Goal: Use online tool/utility: Utilize a website feature to perform a specific function

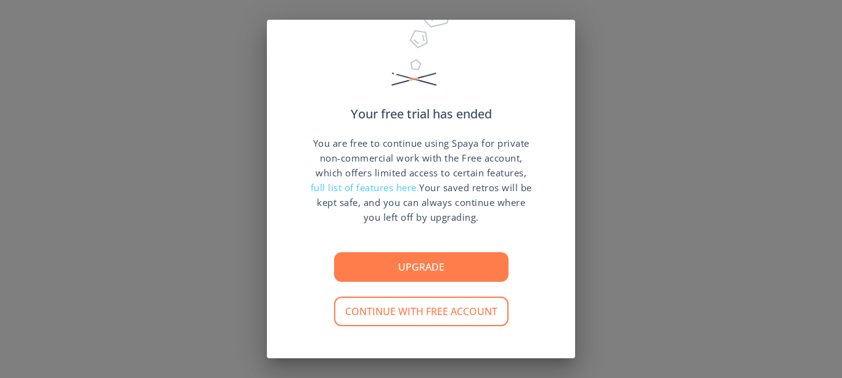
scroll to position [48, 0]
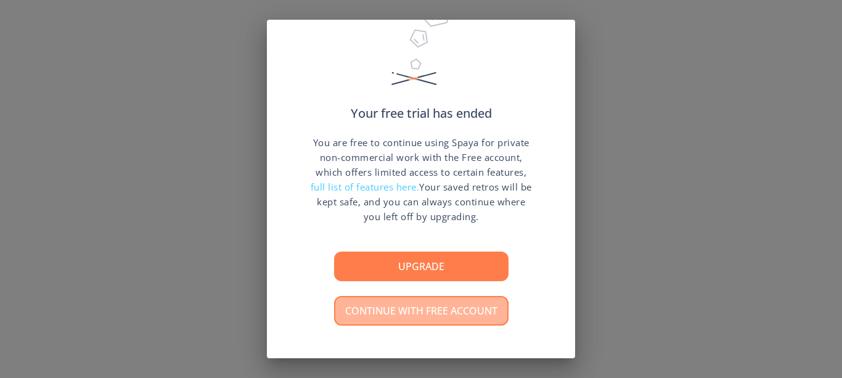
click at [443, 304] on button "Continue with free account" at bounding box center [421, 311] width 174 height 30
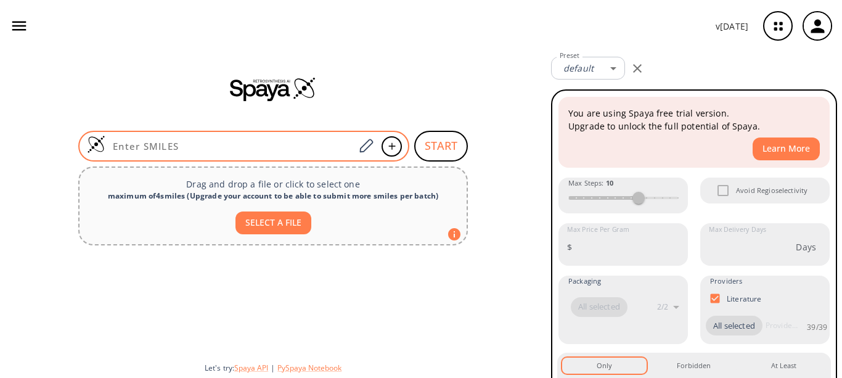
click at [341, 136] on div at bounding box center [243, 146] width 331 height 31
paste input "OC1=CC(C2=CC=C(C)C=C2)=CC(C3=CC=CC=C3)=C1C=O"
type input "OC1=CC(C2=CC=C(C)C=C2)=CC(C3=CC=CC=C3)=C1C=O"
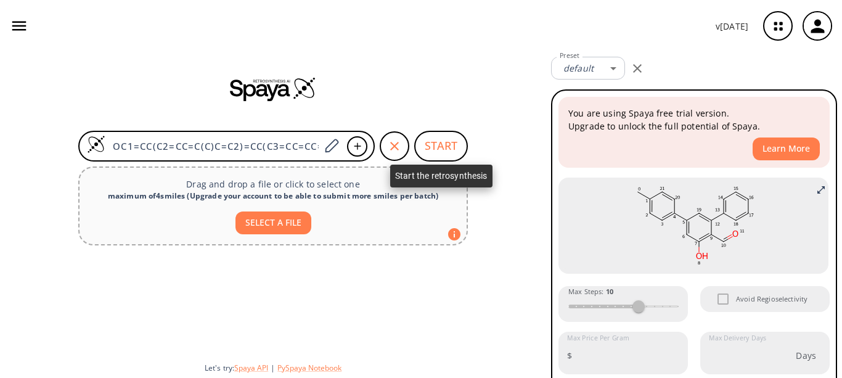
click at [438, 139] on button "START" at bounding box center [441, 146] width 54 height 31
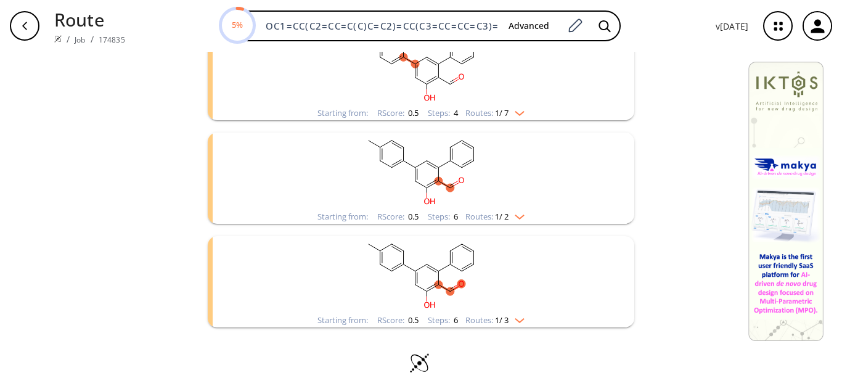
scroll to position [404, 0]
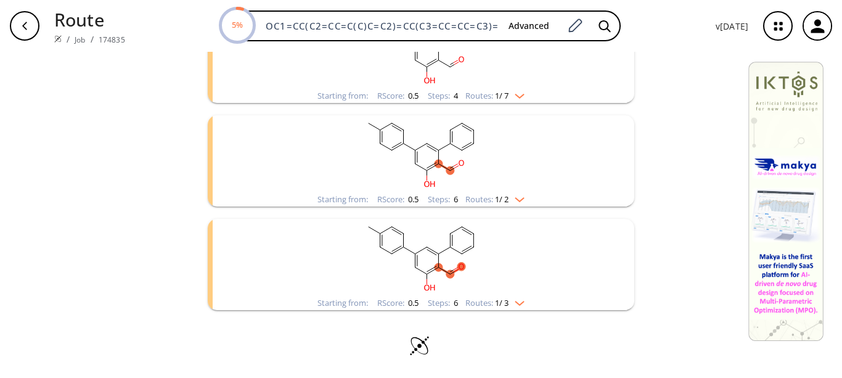
click at [523, 301] on div "Starting from: RScore : 0.5 Steps : 6 Routes: 1 / 3" at bounding box center [421, 303] width 226 height 14
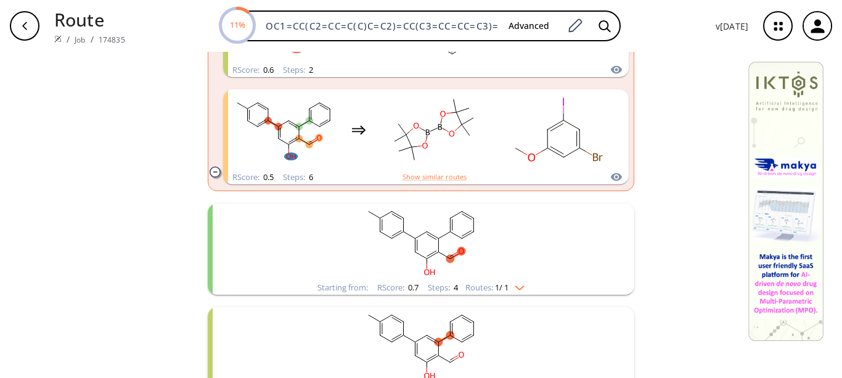
scroll to position [687, 0]
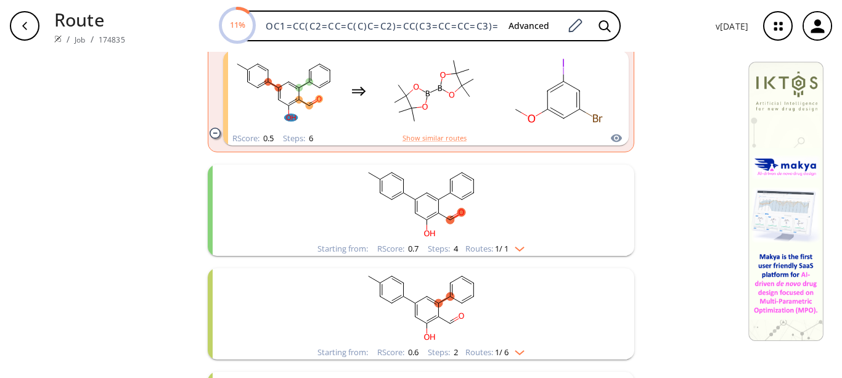
click at [517, 246] on img "clusters" at bounding box center [517, 247] width 16 height 10
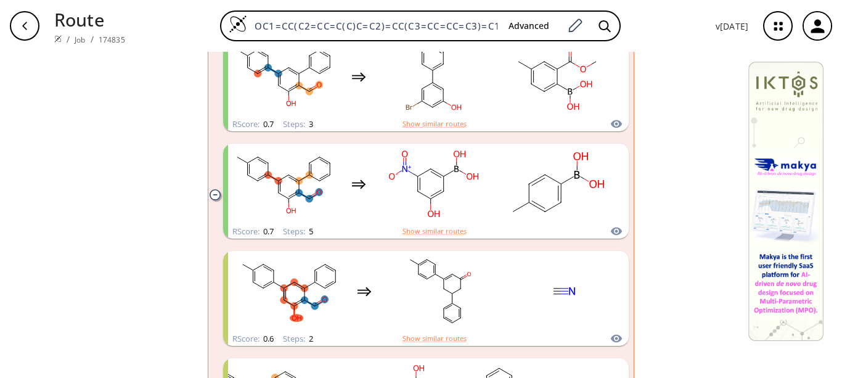
scroll to position [796, 0]
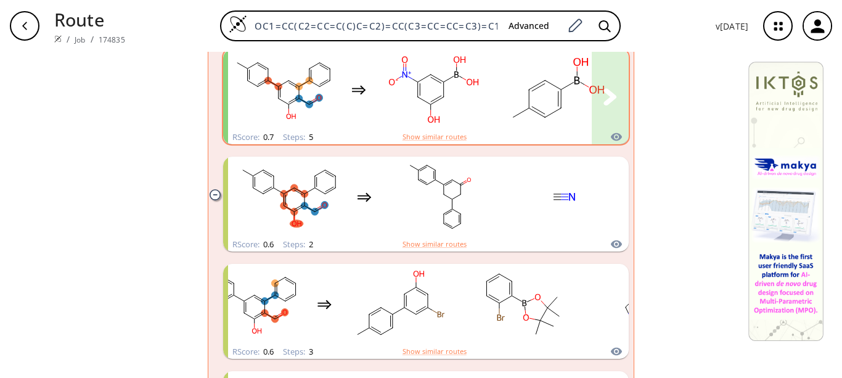
click at [460, 120] on rect "clusters" at bounding box center [433, 89] width 111 height 77
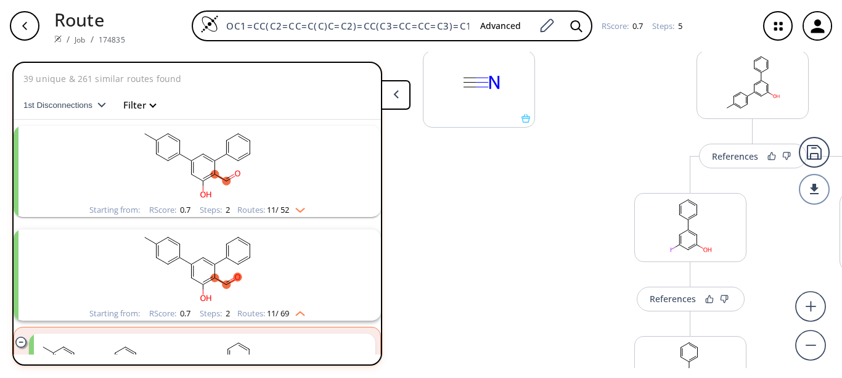
scroll to position [201, 0]
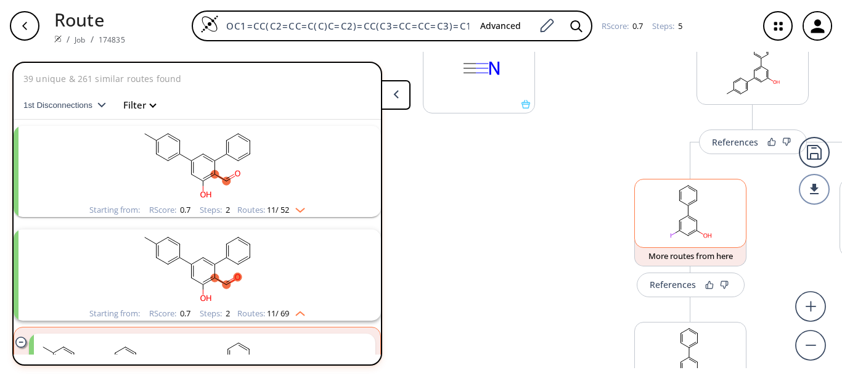
click at [689, 211] on rect at bounding box center [690, 210] width 111 height 63
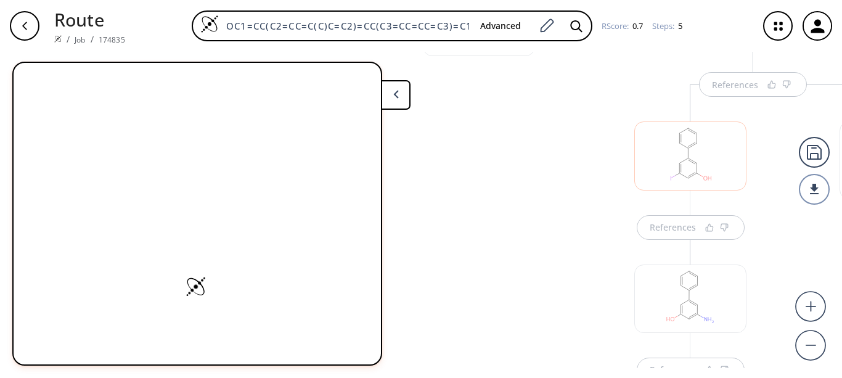
scroll to position [291, 0]
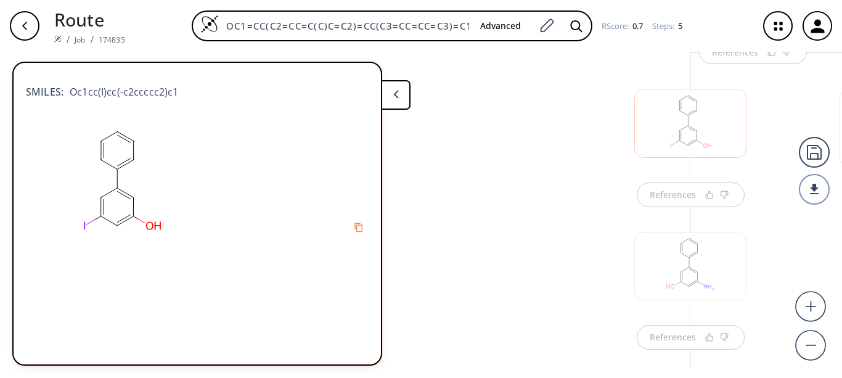
click at [669, 179] on div "References" at bounding box center [691, 182] width 114 height 49
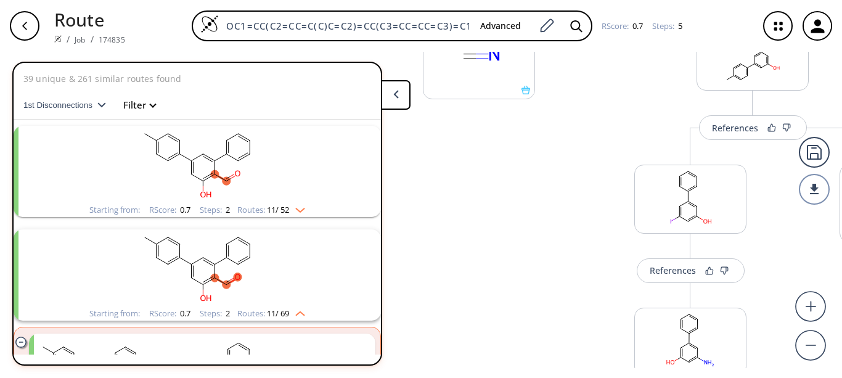
scroll to position [211, 0]
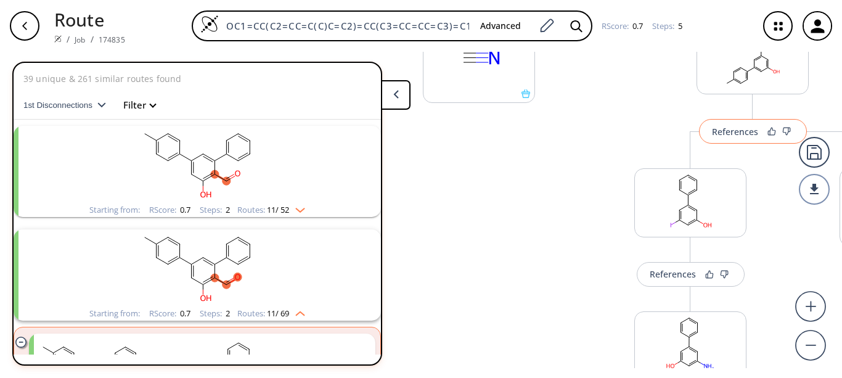
click at [735, 132] on div "References" at bounding box center [735, 132] width 46 height 8
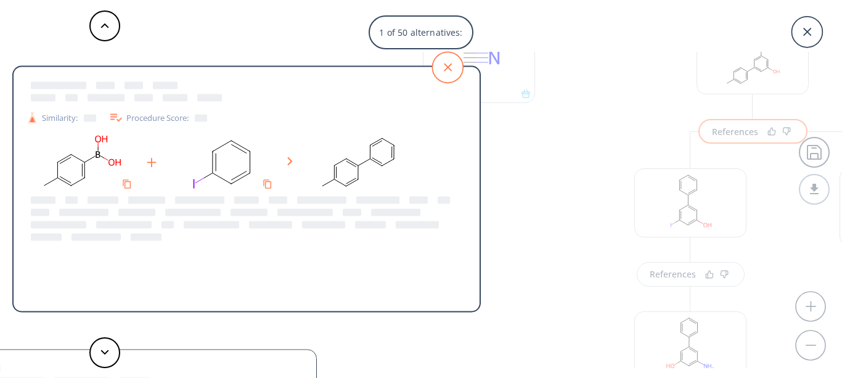
click at [436, 71] on icon at bounding box center [447, 67] width 31 height 31
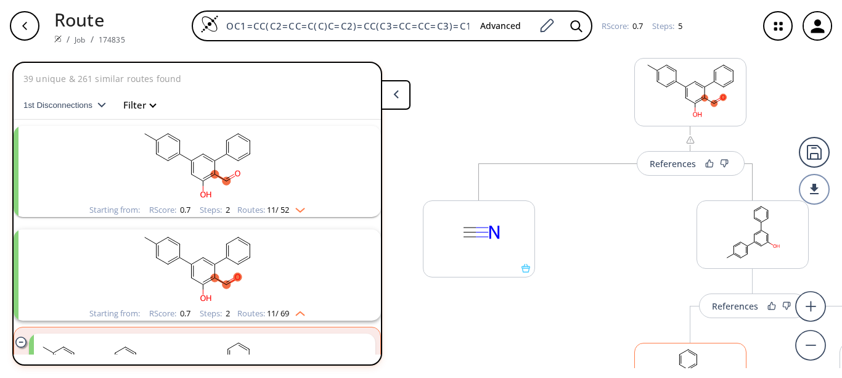
scroll to position [0, 0]
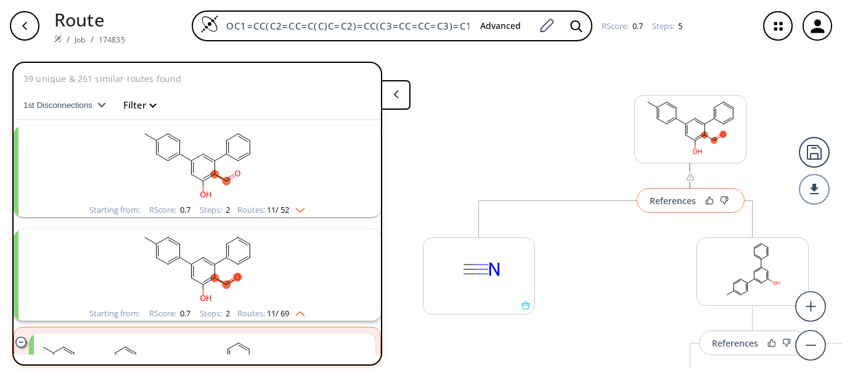
click at [691, 200] on div "References" at bounding box center [673, 201] width 46 height 8
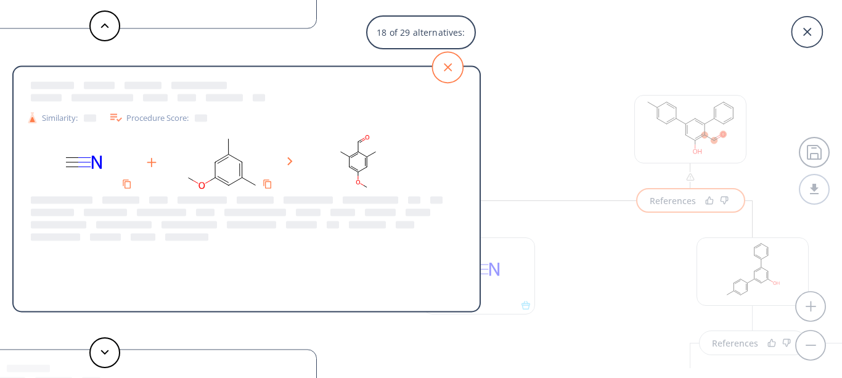
click at [452, 64] on icon at bounding box center [448, 67] width 8 height 8
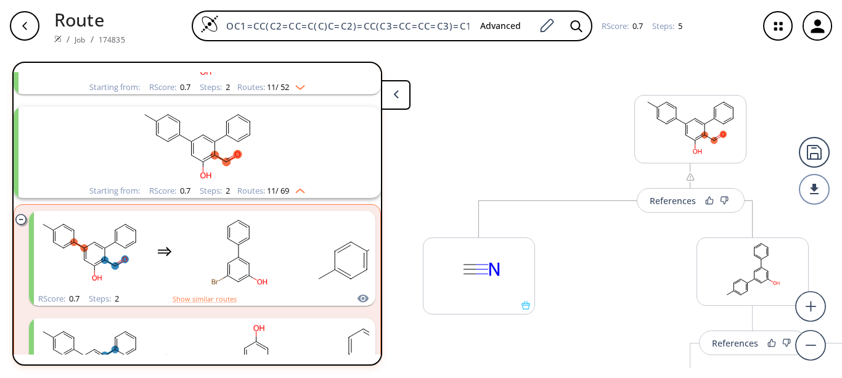
scroll to position [169, 0]
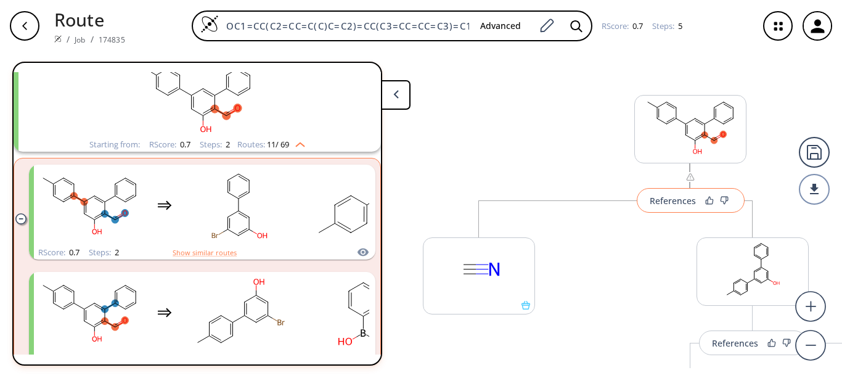
click at [694, 202] on div "References" at bounding box center [673, 201] width 46 height 8
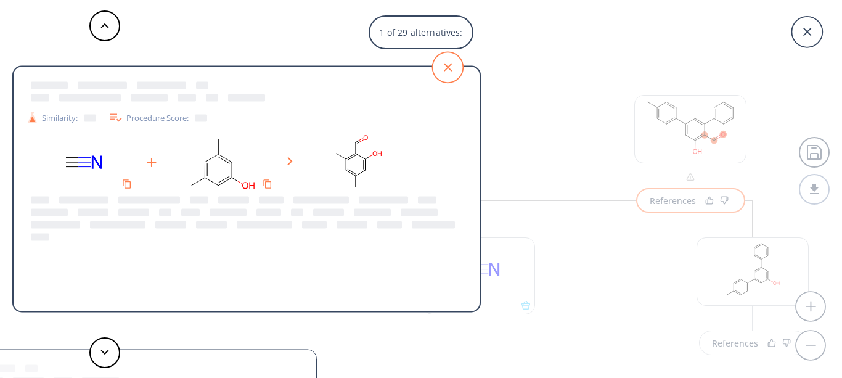
click at [449, 64] on icon at bounding box center [447, 67] width 31 height 31
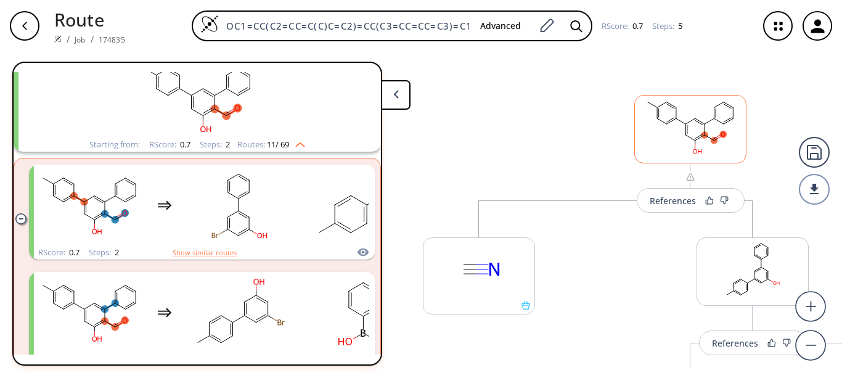
click at [674, 119] on ellipse at bounding box center [676, 118] width 7 height 7
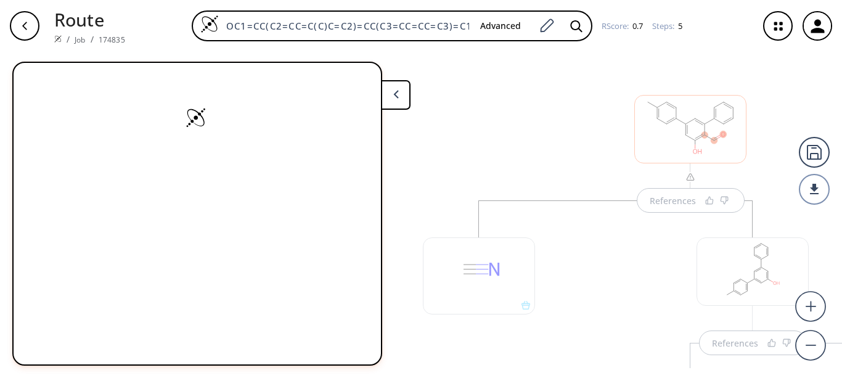
scroll to position [6, 0]
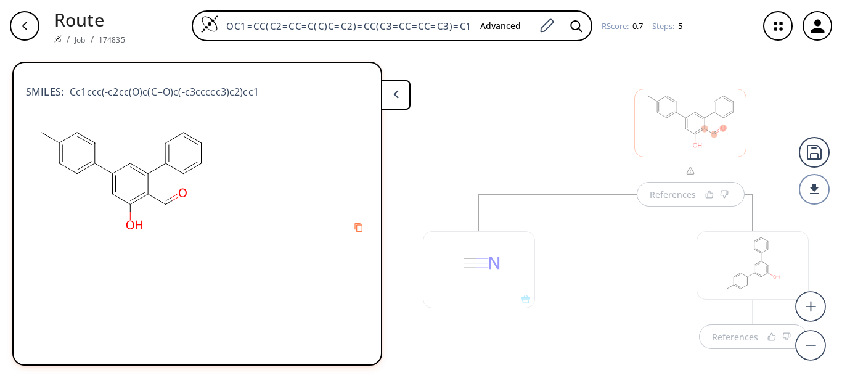
click at [388, 93] on button at bounding box center [396, 95] width 30 height 30
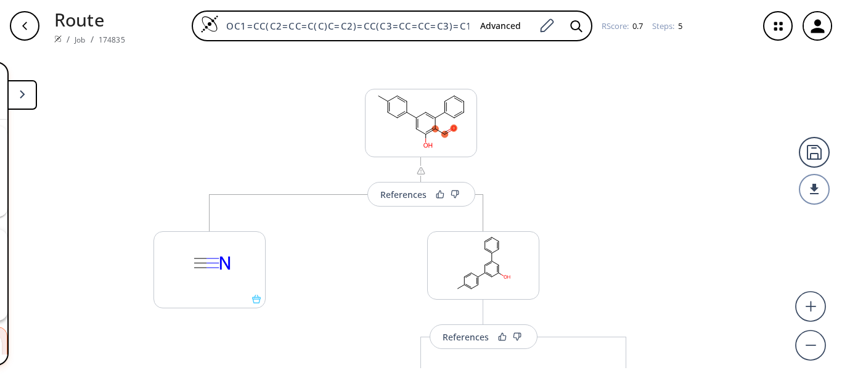
scroll to position [169, 0]
click at [764, 25] on icon "button" at bounding box center [778, 26] width 33 height 33
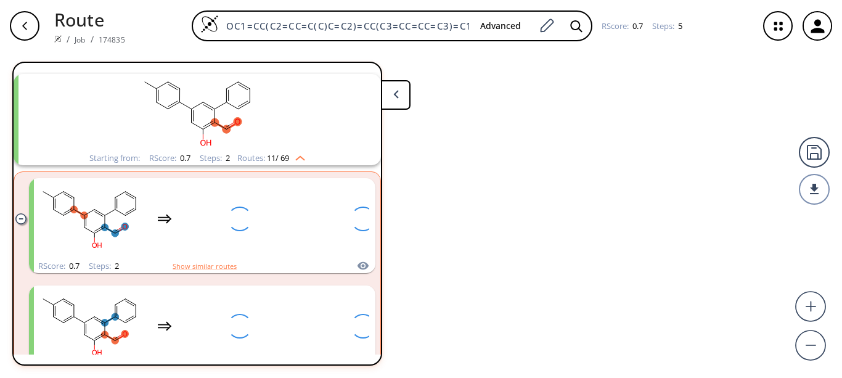
scroll to position [277, 0]
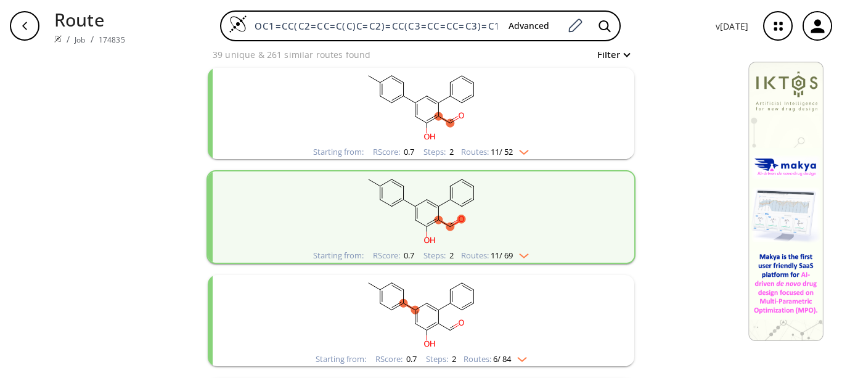
scroll to position [177, 0]
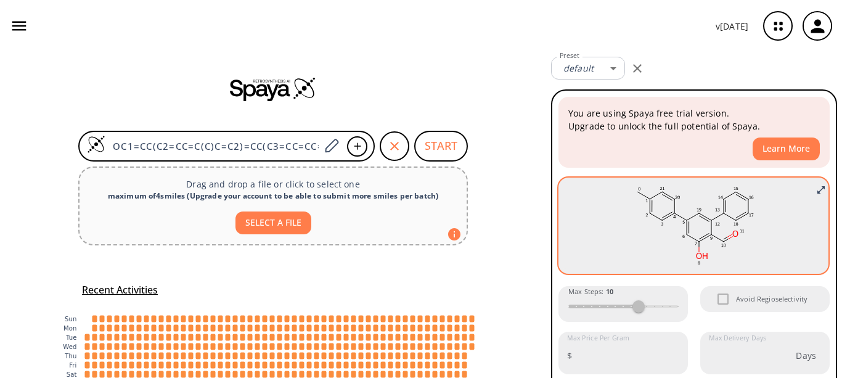
click at [719, 214] on ellipse at bounding box center [723, 213] width 9 height 9
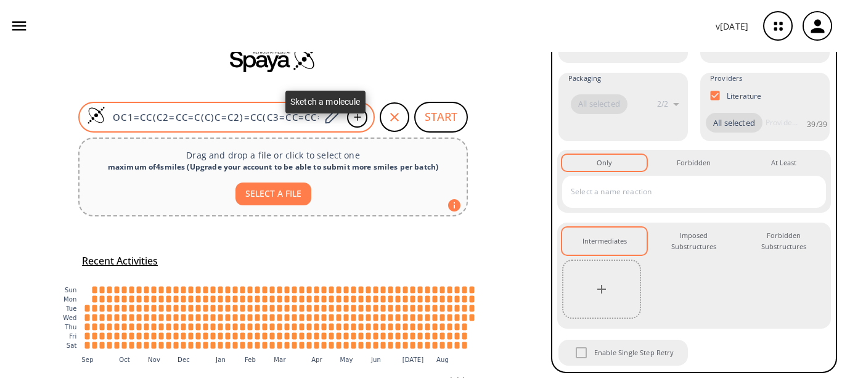
scroll to position [74, 0]
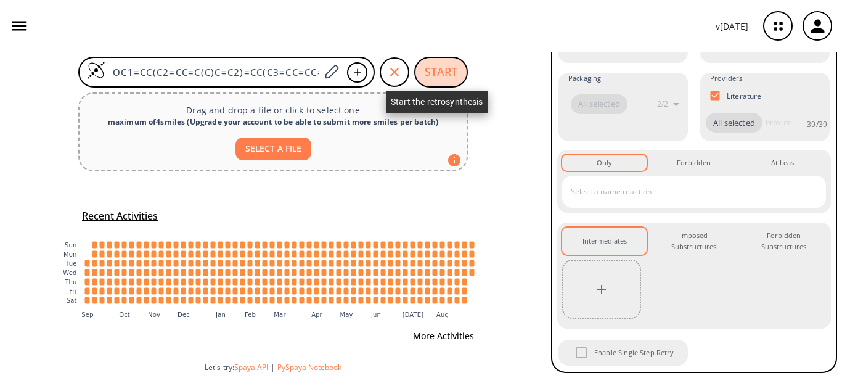
click at [424, 72] on button "START" at bounding box center [441, 72] width 54 height 31
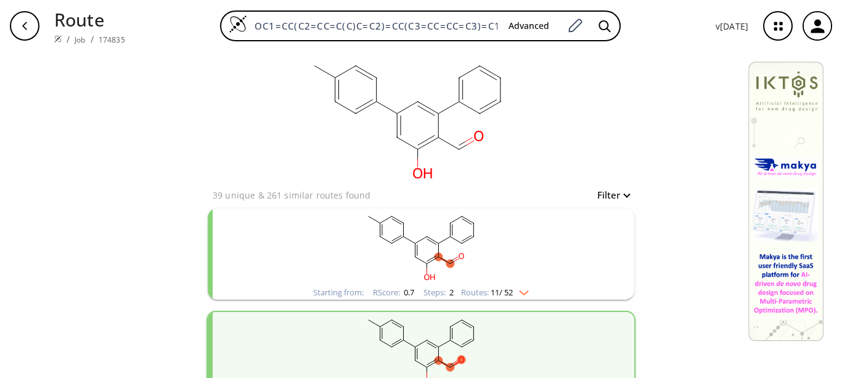
click at [520, 293] on img "clusters" at bounding box center [521, 290] width 16 height 10
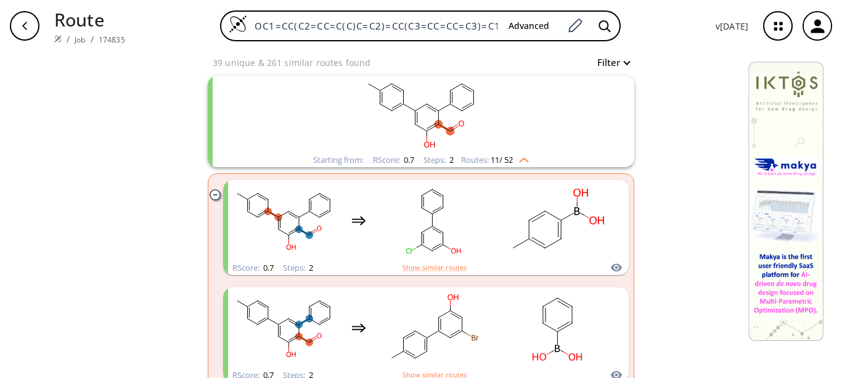
scroll to position [205, 0]
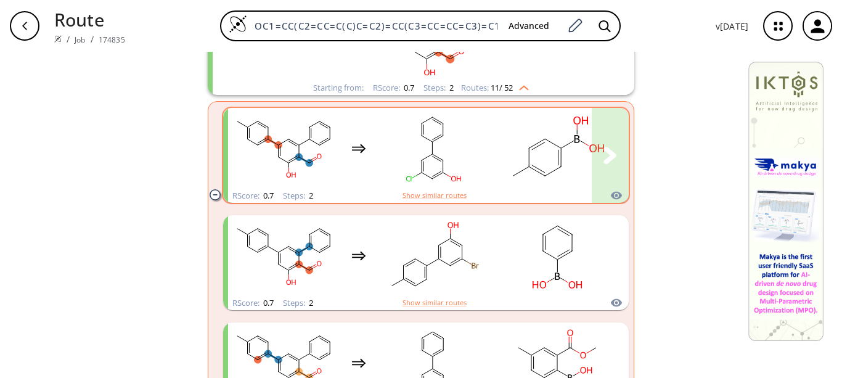
click at [424, 144] on rect "clusters" at bounding box center [433, 148] width 111 height 77
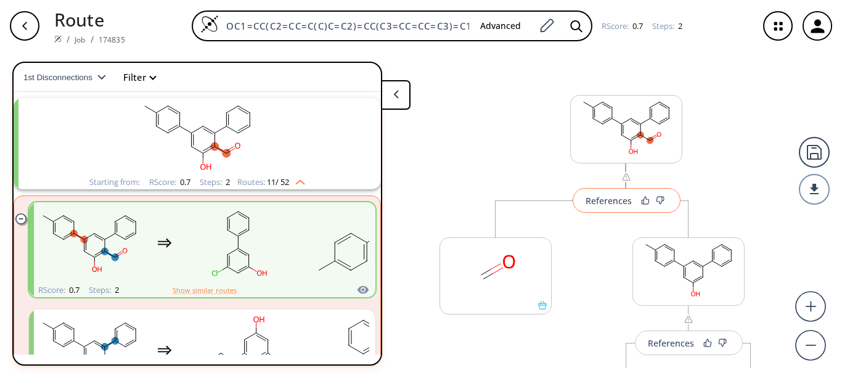
click at [584, 211] on button "References" at bounding box center [627, 200] width 108 height 25
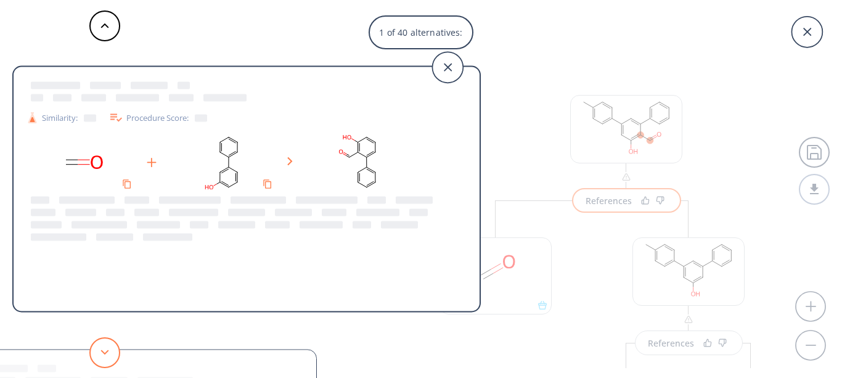
click at [110, 353] on button at bounding box center [104, 352] width 31 height 31
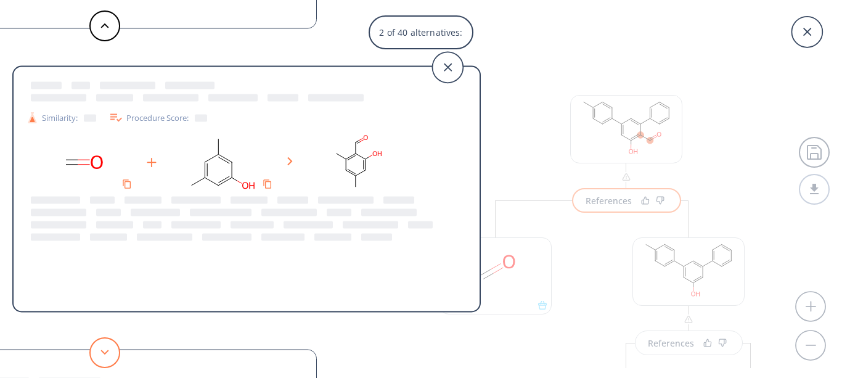
click at [110, 353] on button at bounding box center [104, 352] width 31 height 31
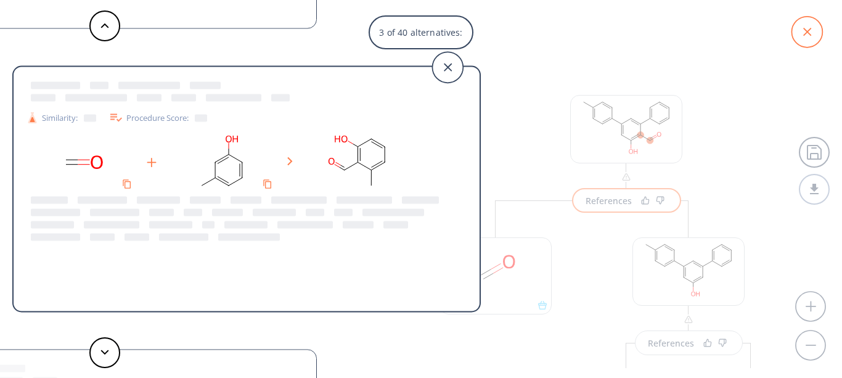
click at [809, 28] on icon at bounding box center [806, 32] width 31 height 31
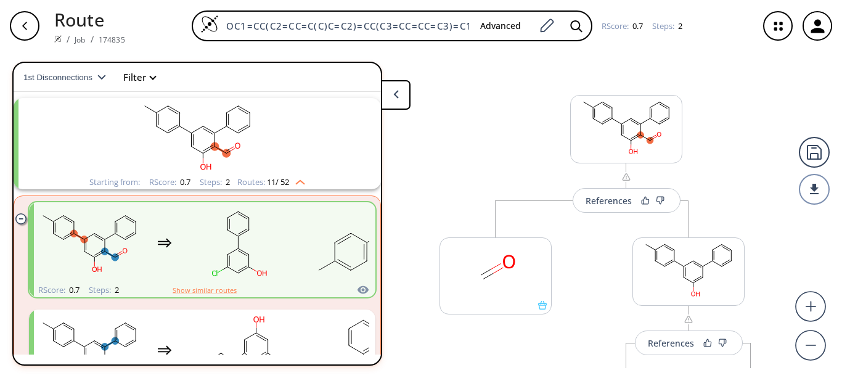
click at [12, 27] on div "button" at bounding box center [25, 26] width 30 height 30
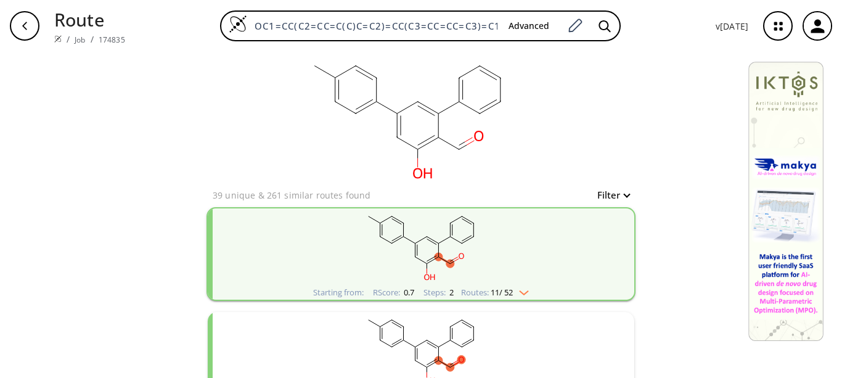
click at [511, 213] on rect "clusters" at bounding box center [421, 246] width 321 height 77
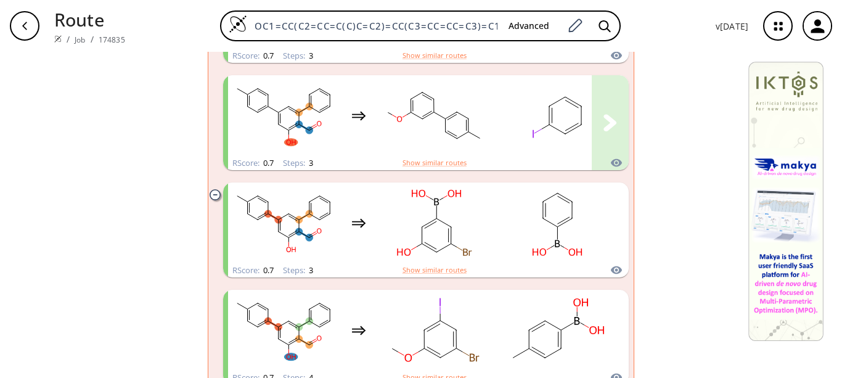
scroll to position [1143, 0]
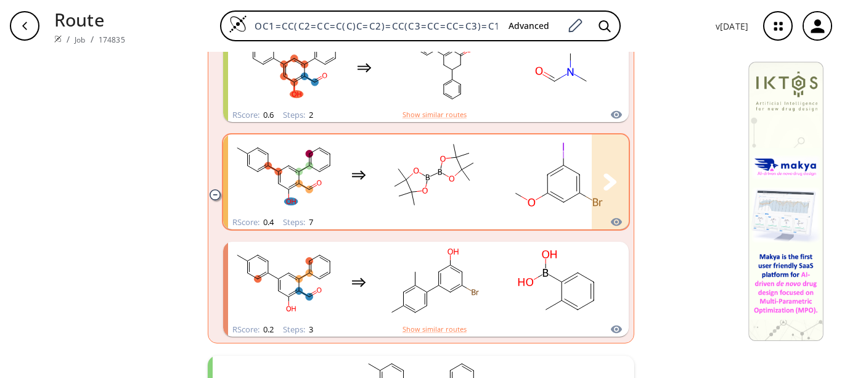
drag, startPoint x: 517, startPoint y: 201, endPoint x: 437, endPoint y: 173, distance: 84.2
click at [438, 173] on icon "clusters" at bounding box center [440, 172] width 4 height 6
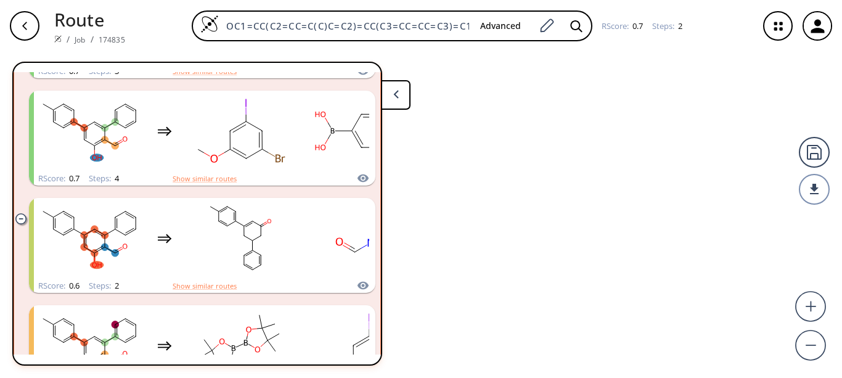
scroll to position [960, 0]
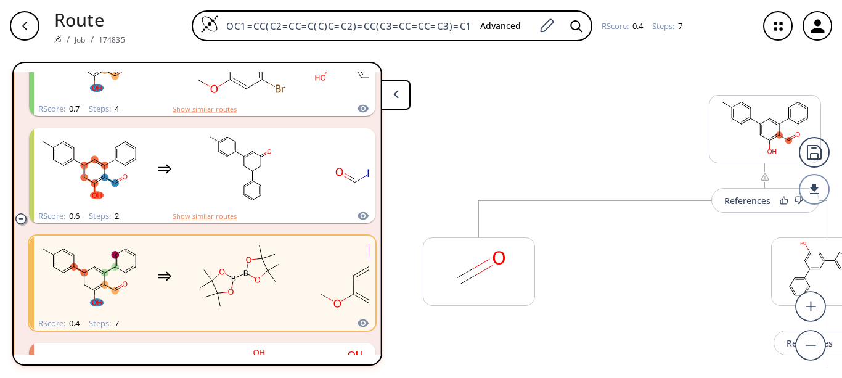
click at [401, 104] on button at bounding box center [396, 95] width 30 height 30
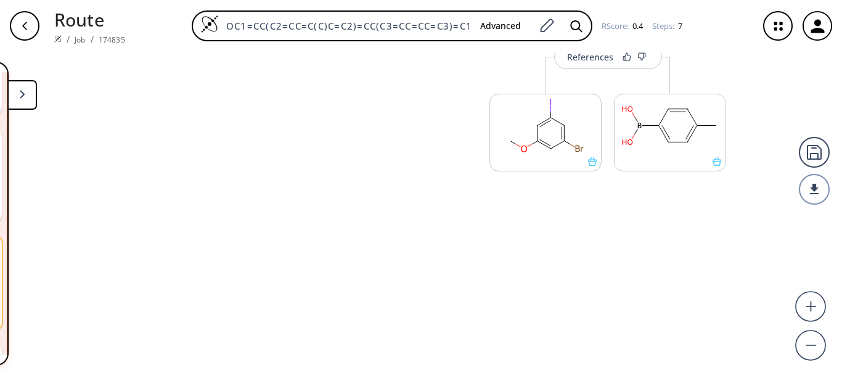
scroll to position [999, 0]
click at [118, 46] on li "174835" at bounding box center [112, 39] width 27 height 13
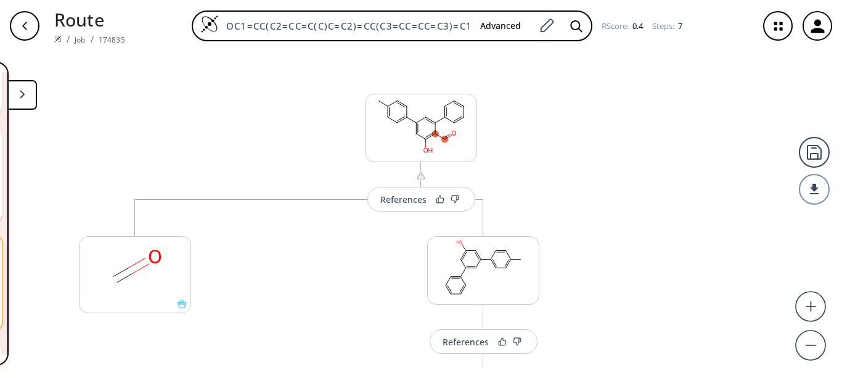
scroll to position [0, 0]
click at [406, 202] on div "References" at bounding box center [403, 201] width 46 height 8
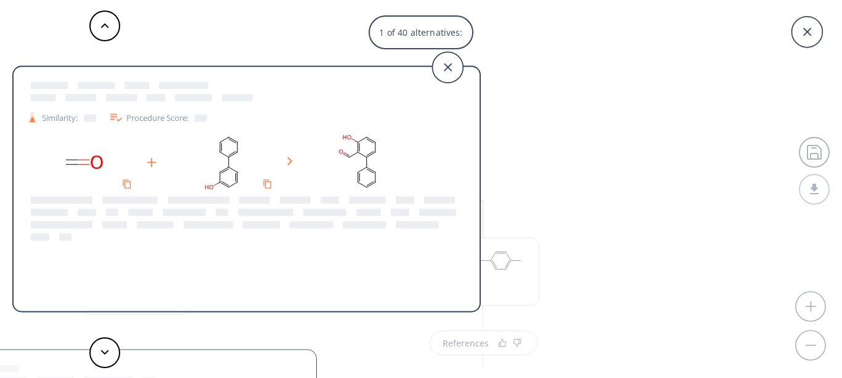
click at [431, 37] on div "Similarity: Procedure Score: Similarity: Procedure Score: Similarity: Procedure…" at bounding box center [240, 189] width 481 height 378
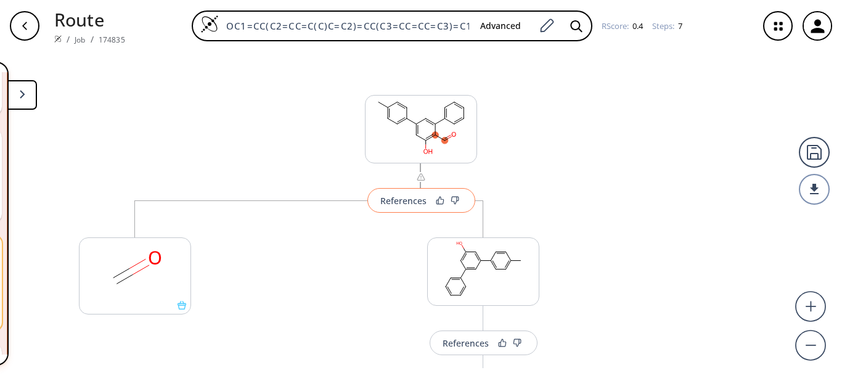
click at [413, 194] on button "References" at bounding box center [421, 200] width 108 height 25
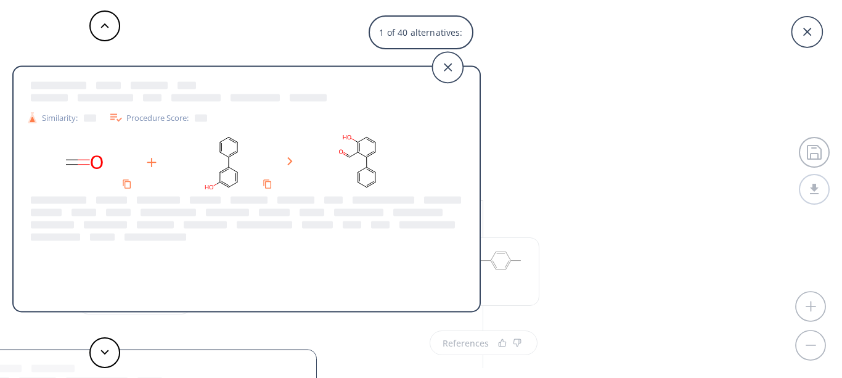
click at [51, 114] on div "Similarity:" at bounding box center [61, 117] width 70 height 13
drag, startPoint x: 51, startPoint y: 114, endPoint x: 121, endPoint y: 115, distance: 69.7
click at [121, 115] on icon at bounding box center [115, 117] width 15 height 15
click at [105, 115] on div "Similarity: Procedure Score:" at bounding box center [247, 117] width 454 height 15
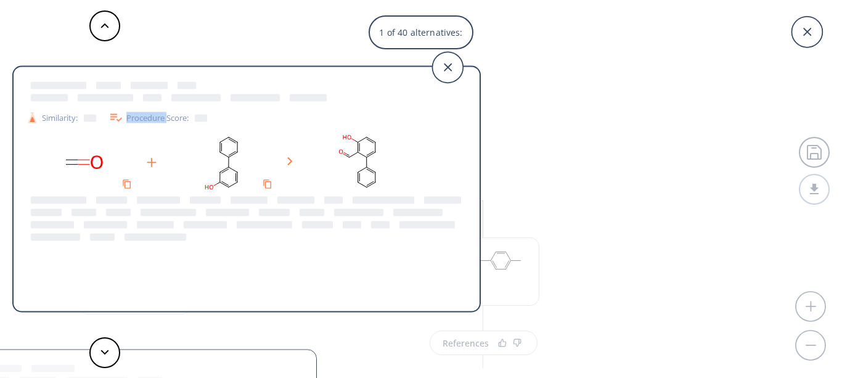
click at [105, 115] on div "Similarity: Procedure Score:" at bounding box center [247, 117] width 454 height 15
drag, startPoint x: 105, startPoint y: 115, endPoint x: 122, endPoint y: 122, distance: 18.8
click at [122, 122] on icon at bounding box center [115, 117] width 15 height 15
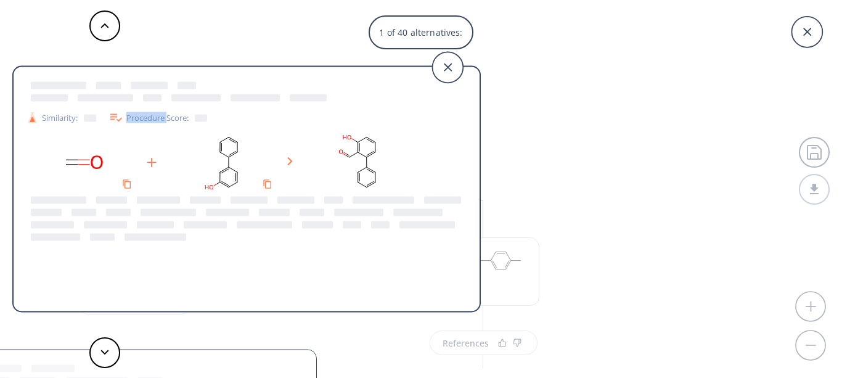
click at [142, 121] on div "Procedure Score:" at bounding box center [157, 117] width 99 height 15
click at [168, 106] on div "Similarity: Procedure Score:" at bounding box center [246, 103] width 441 height 46
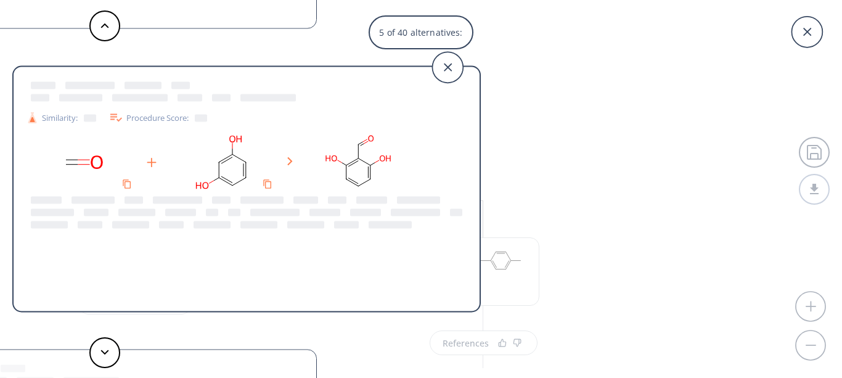
click at [266, 118] on div "Similarity: Procedure Score:" at bounding box center [247, 117] width 454 height 15
click at [119, 119] on icon at bounding box center [115, 117] width 15 height 15
click at [450, 68] on icon at bounding box center [447, 67] width 31 height 31
